Goal: Information Seeking & Learning: Learn about a topic

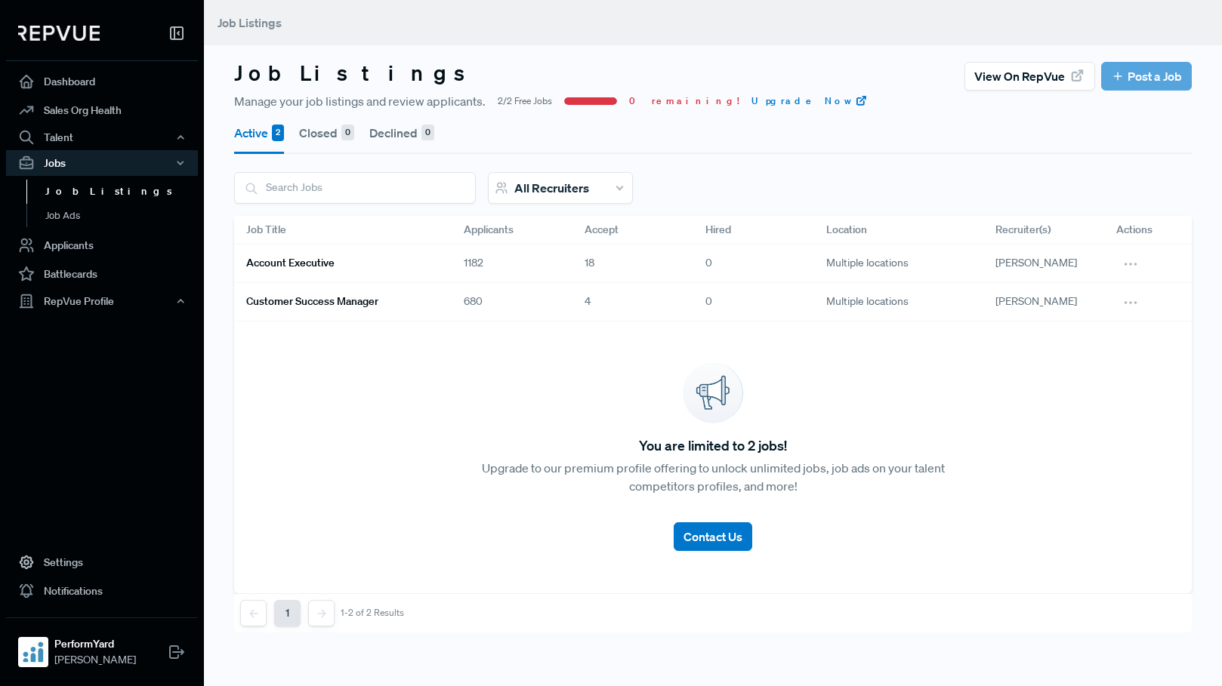
click at [353, 267] on link "Account Executive" at bounding box center [336, 264] width 181 height 26
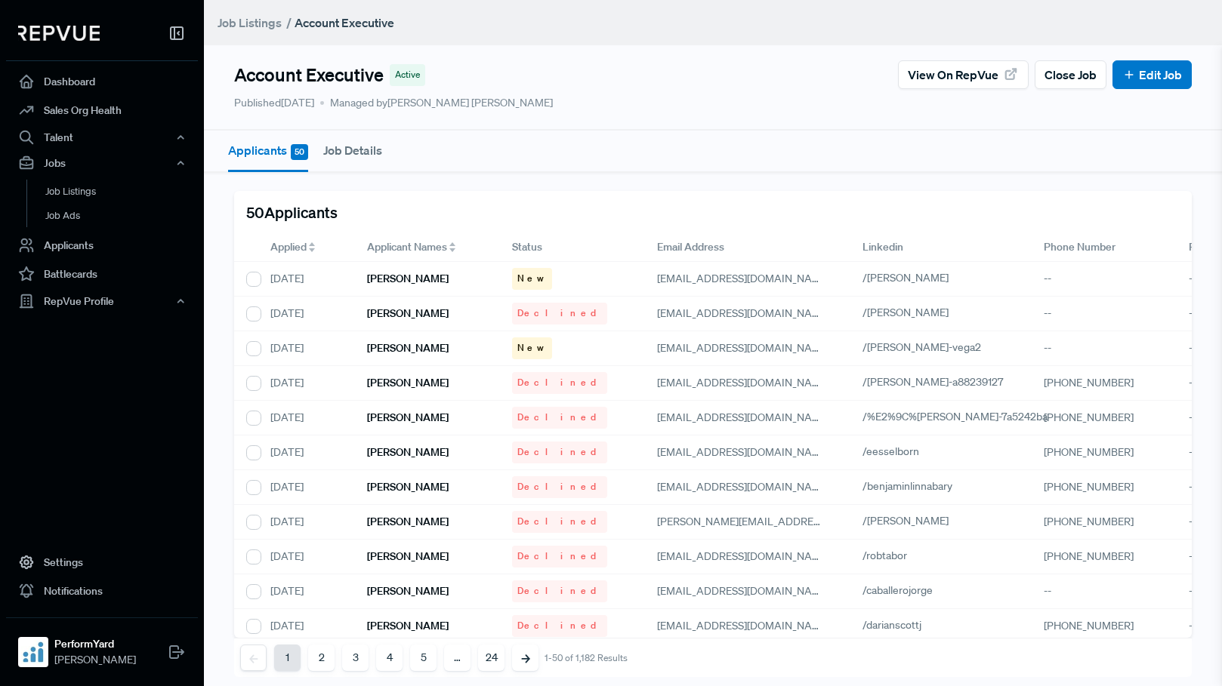
click at [274, 244] on span "Applied" at bounding box center [288, 247] width 36 height 16
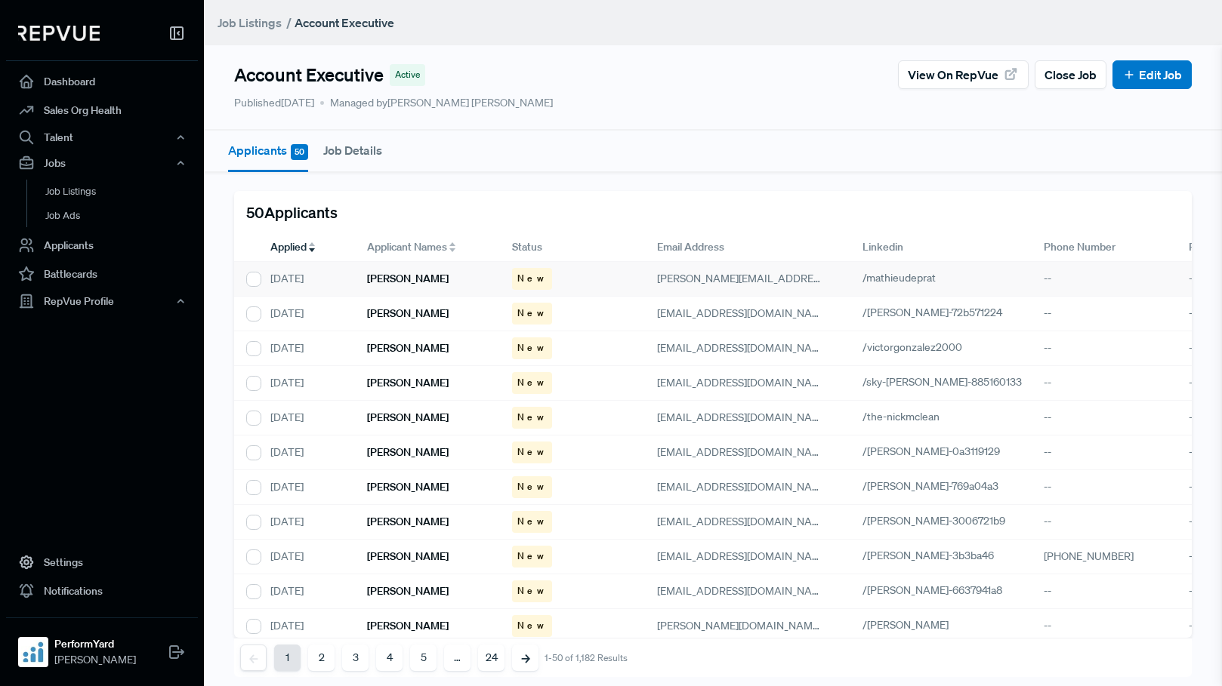
click at [406, 279] on h6 "[PERSON_NAME]" at bounding box center [408, 279] width 82 height 13
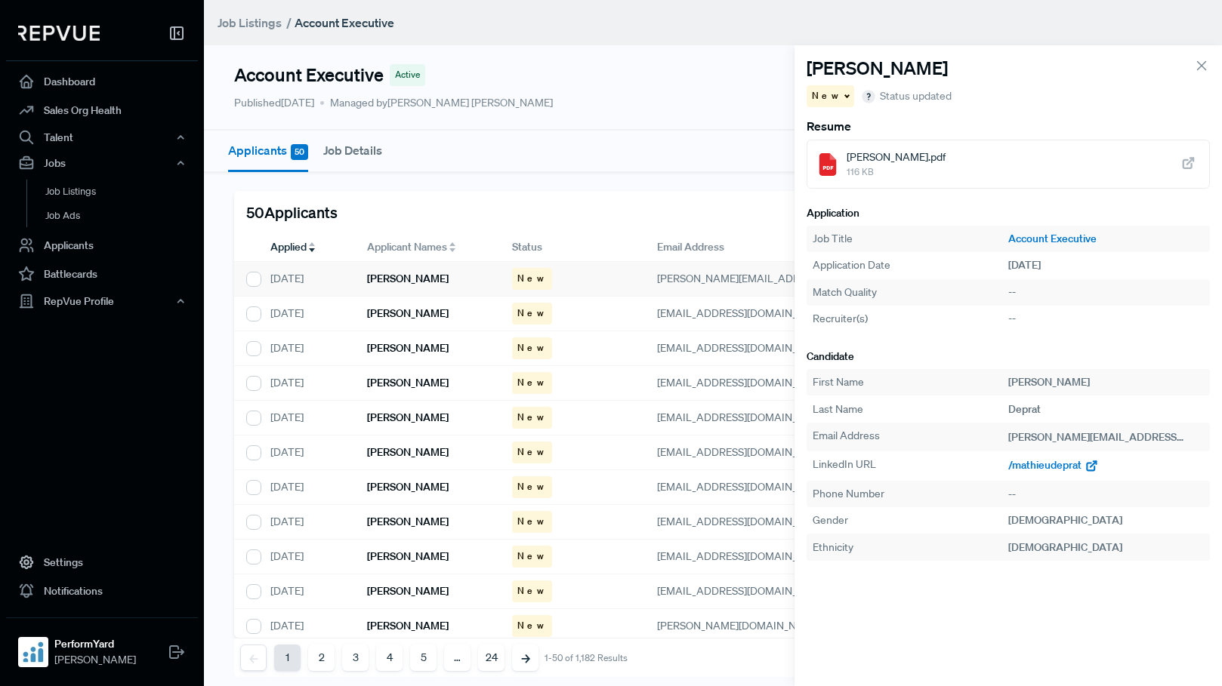
click at [1053, 471] on span "/mathieudeprat" at bounding box center [1044, 465] width 73 height 14
click at [427, 324] on div "[PERSON_NAME]" at bounding box center [427, 314] width 145 height 35
click at [1063, 464] on span "/[PERSON_NAME]-72b571224" at bounding box center [1079, 465] width 143 height 14
click at [393, 346] on h6 "[PERSON_NAME]" at bounding box center [408, 348] width 82 height 13
click at [1020, 466] on span "/victorgonzalez2000" at bounding box center [1058, 465] width 100 height 14
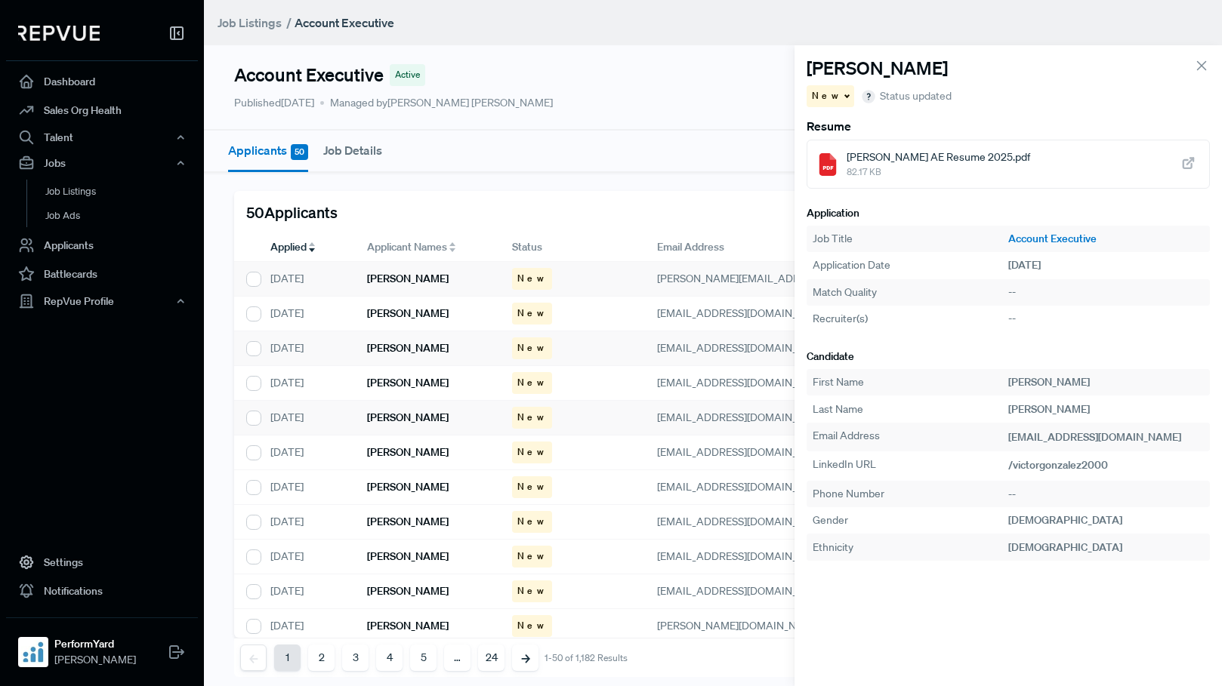
drag, startPoint x: 430, startPoint y: 371, endPoint x: 773, endPoint y: 430, distance: 348.0
click at [429, 371] on div "[PERSON_NAME]" at bounding box center [427, 383] width 145 height 35
click at [1027, 465] on span "/sky-[PERSON_NAME]-885160133" at bounding box center [1089, 465] width 162 height 14
